Goal: Transaction & Acquisition: Purchase product/service

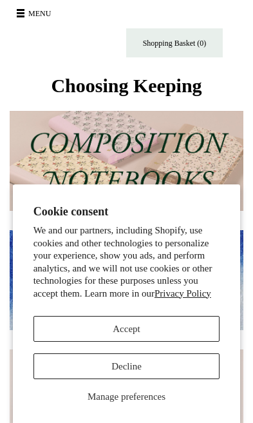
click at [177, 322] on button "Accept" at bounding box center [127, 329] width 187 height 26
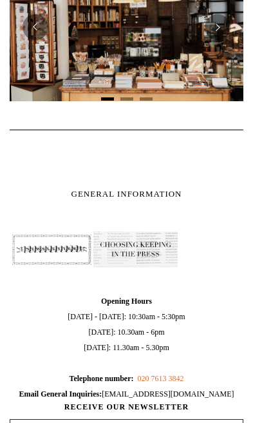
scroll to position [525, 0]
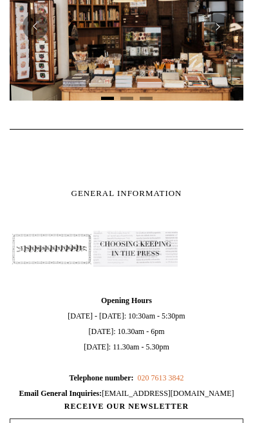
click at [161, 195] on span "GENERAL INFORMATION" at bounding box center [127, 193] width 111 height 10
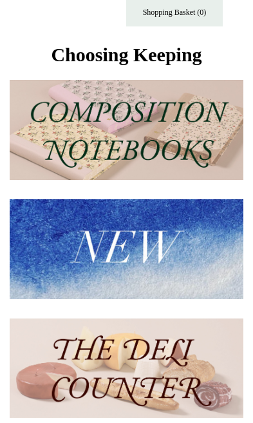
scroll to position [0, 0]
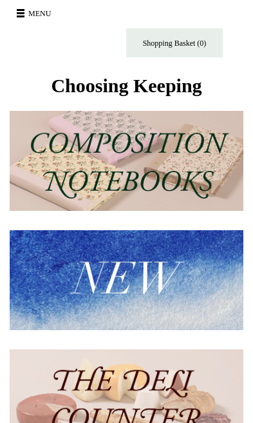
click at [47, 14] on button "Menu" at bounding box center [36, 13] width 46 height 21
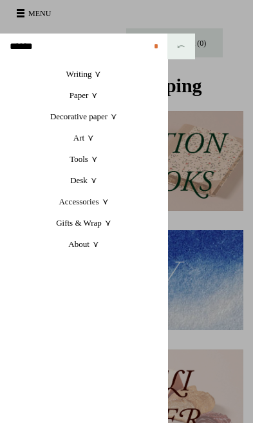
click at [94, 244] on link "About +" at bounding box center [84, 243] width 168 height 21
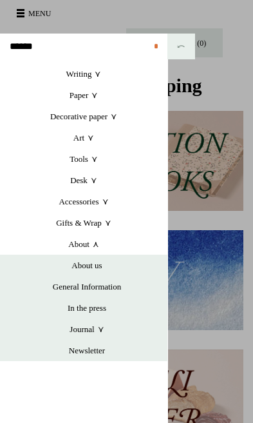
click at [117, 284] on link "General Information" at bounding box center [86, 286] width 161 height 21
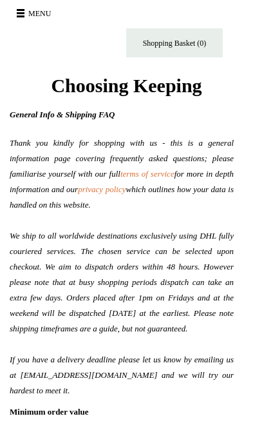
click at [40, 15] on button "Menu" at bounding box center [36, 13] width 46 height 21
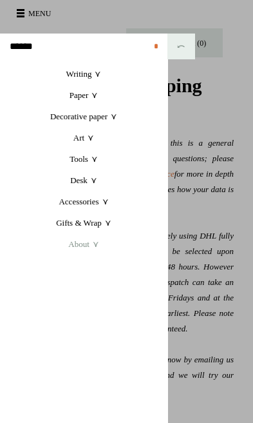
click at [84, 142] on link "Art +" at bounding box center [84, 137] width 168 height 21
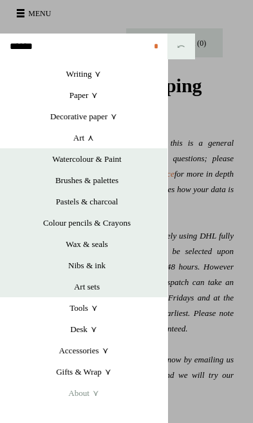
click at [105, 163] on link "Watercolour & Paint" at bounding box center [86, 158] width 161 height 21
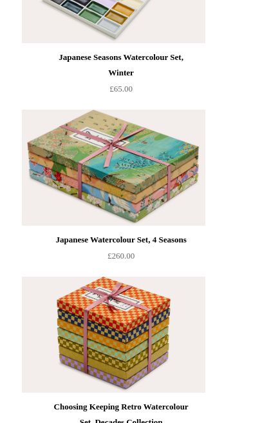
scroll to position [1132, 0]
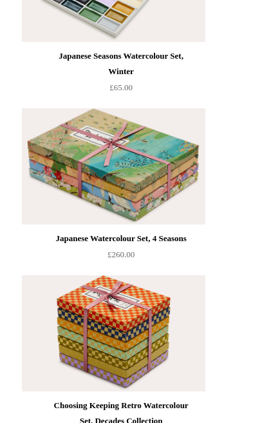
click at [138, 183] on img at bounding box center [113, 166] width 183 height 116
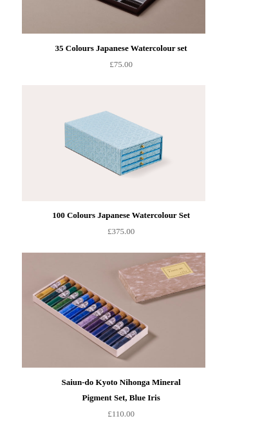
scroll to position [3498, 0]
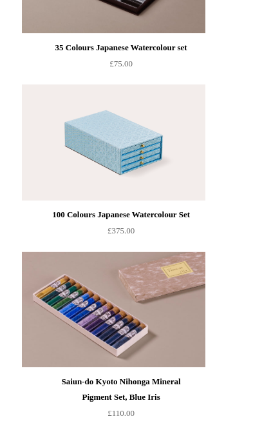
click at [139, 223] on div "100 Colours Japanese Watercolour Set" at bounding box center [121, 214] width 140 height 15
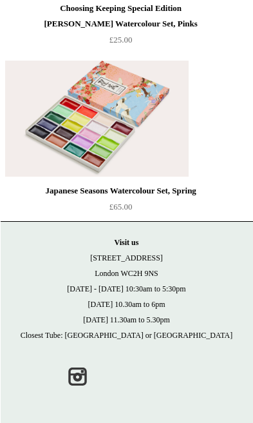
scroll to position [1136, 0]
